Goal: Information Seeking & Learning: Learn about a topic

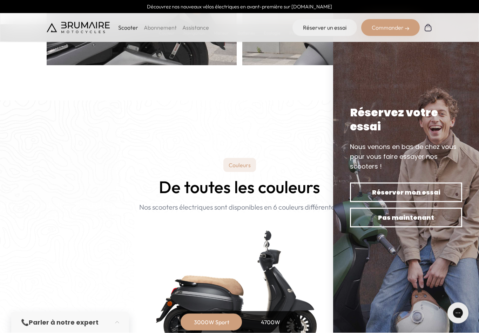
scroll to position [545, 0]
click at [416, 223] on span "Pas maintenant" at bounding box center [407, 218] width 88 height 10
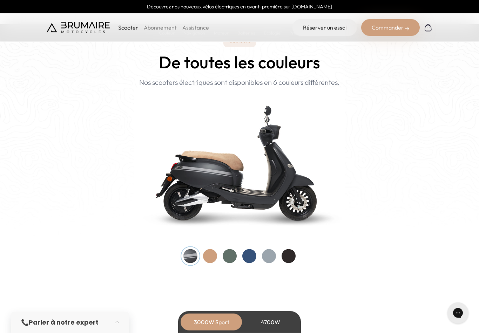
scroll to position [680, 0]
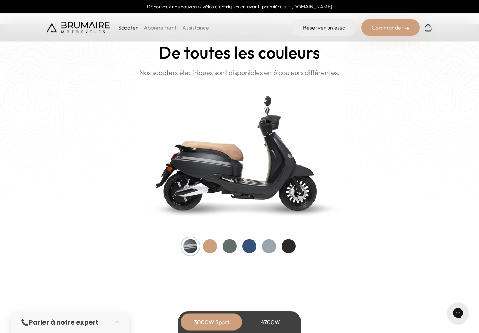
click at [211, 245] on div at bounding box center [210, 247] width 14 height 14
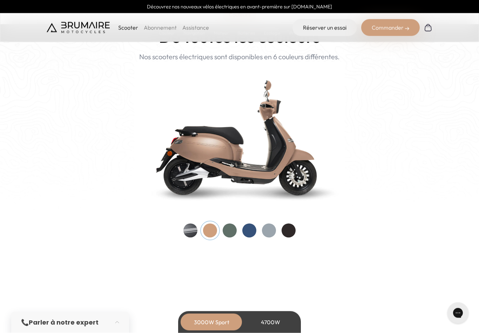
scroll to position [696, 0]
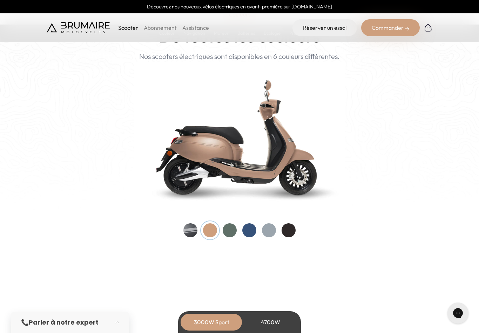
click at [231, 233] on div at bounding box center [230, 231] width 14 height 14
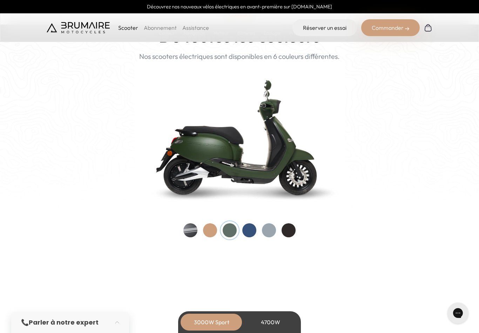
click at [253, 232] on div at bounding box center [250, 231] width 14 height 14
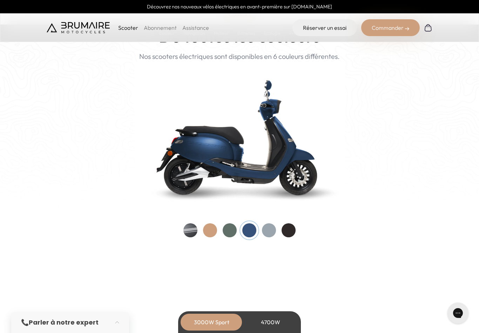
click at [272, 229] on div at bounding box center [269, 231] width 14 height 14
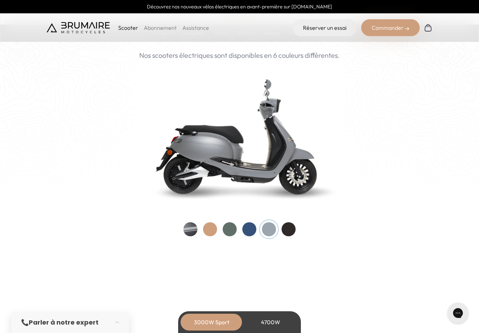
scroll to position [693, 0]
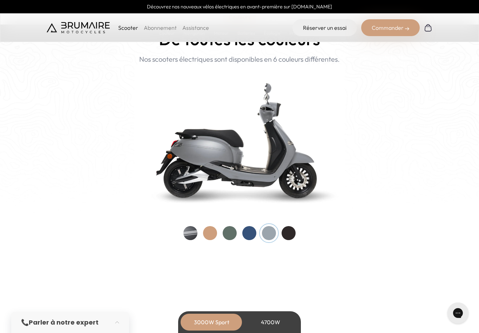
click at [296, 226] on div at bounding box center [240, 233] width 112 height 14
click at [293, 234] on div at bounding box center [289, 233] width 14 height 14
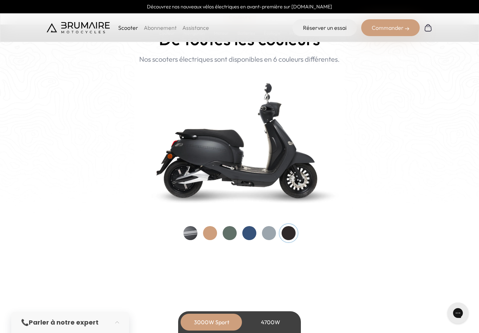
click at [296, 226] on div at bounding box center [289, 233] width 14 height 14
click at [194, 235] on div at bounding box center [191, 233] width 14 height 14
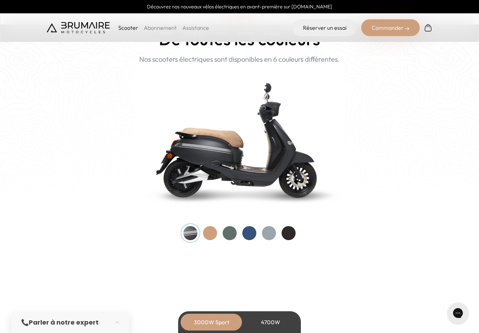
click at [212, 233] on div at bounding box center [210, 233] width 14 height 14
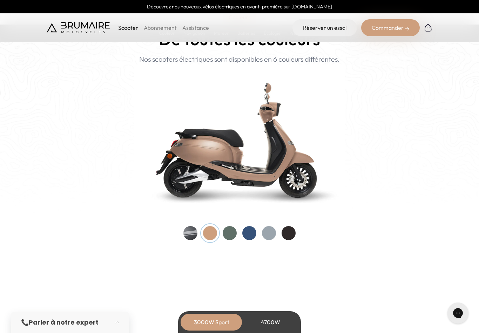
click at [232, 236] on div at bounding box center [230, 233] width 14 height 14
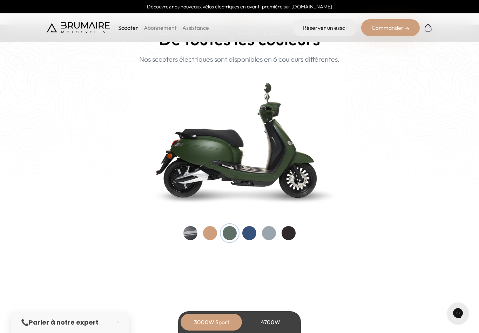
click at [253, 233] on div at bounding box center [250, 233] width 14 height 14
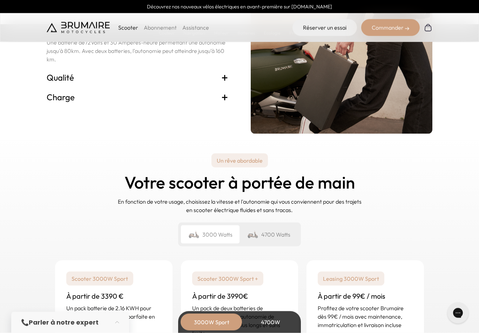
scroll to position [1532, 0]
click at [59, 93] on h3 "Charge +" at bounding box center [138, 96] width 182 height 11
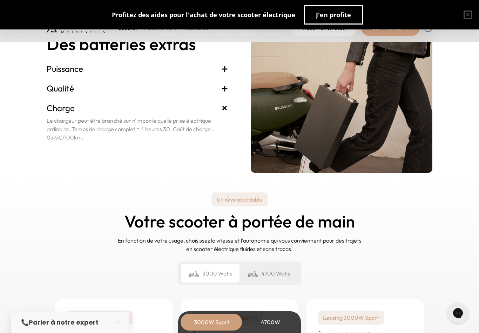
scroll to position [1491, 0]
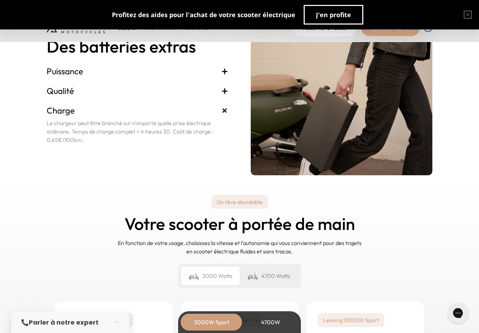
click at [59, 89] on h3 "Qualité +" at bounding box center [138, 90] width 182 height 11
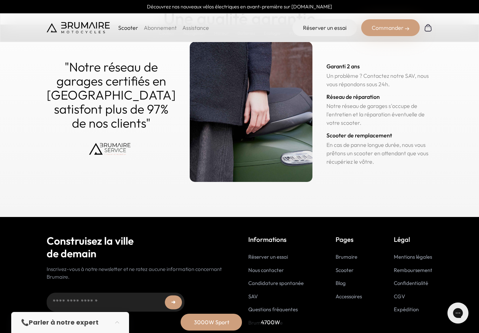
scroll to position [3433, 0]
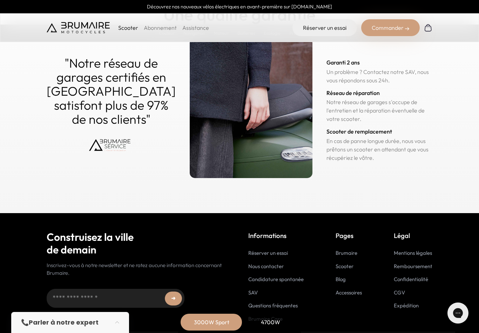
click at [352, 251] on link "Brumaire" at bounding box center [347, 253] width 22 height 7
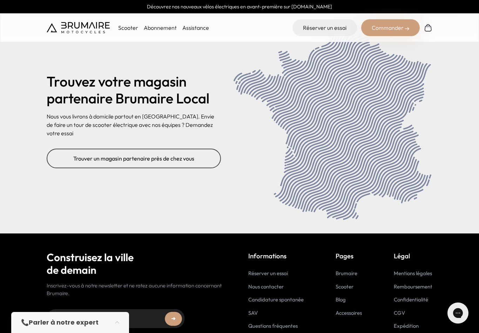
scroll to position [2794, 0]
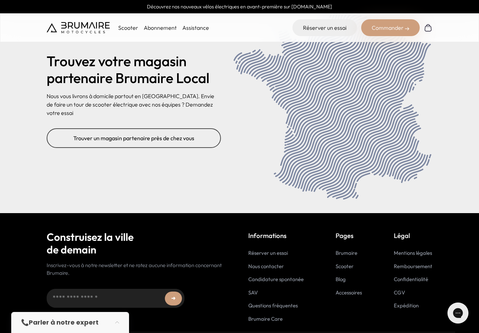
click at [276, 316] on link "Brumaire Care" at bounding box center [266, 319] width 34 height 7
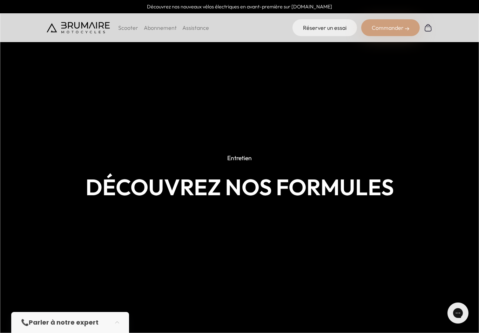
click at [72, 27] on img at bounding box center [78, 27] width 63 height 11
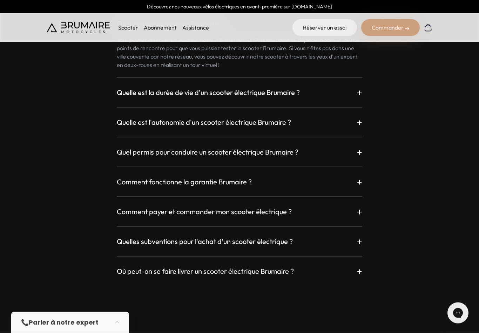
scroll to position [1906, 0]
click at [286, 155] on div "Quel permis pour conduire un scooter électrique Brumaire ? +" at bounding box center [240, 151] width 246 height 13
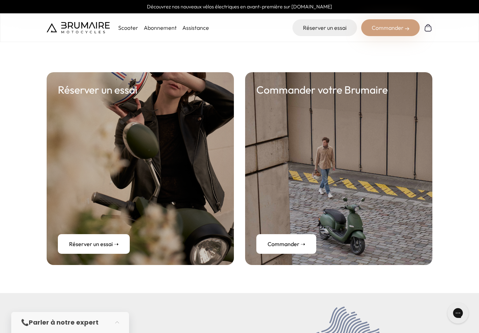
scroll to position [2527, 0]
